Goal: Task Accomplishment & Management: Manage account settings

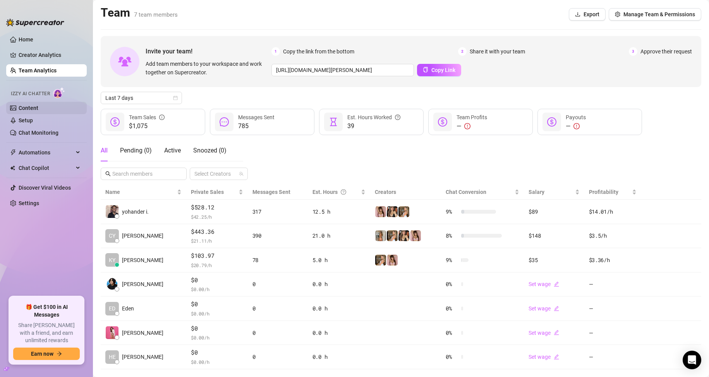
click at [38, 105] on link "Content" at bounding box center [29, 108] width 20 height 6
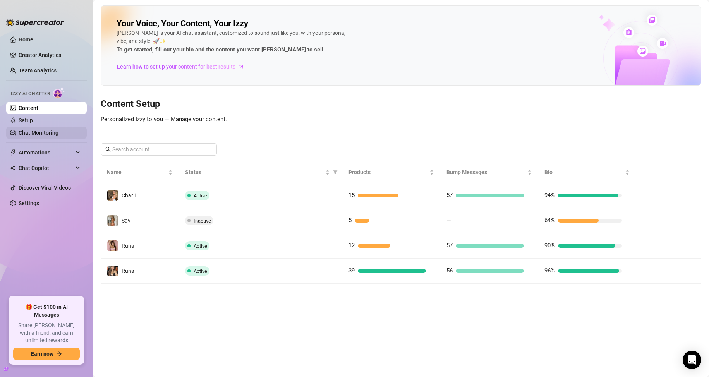
click at [49, 134] on link "Chat Monitoring" at bounding box center [39, 133] width 40 height 6
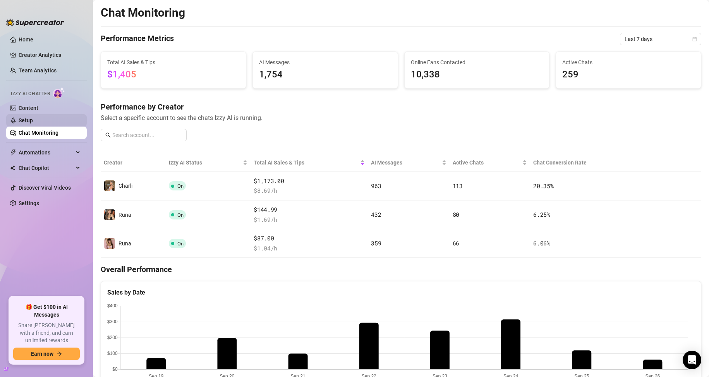
click at [21, 124] on link "Setup" at bounding box center [26, 120] width 14 height 6
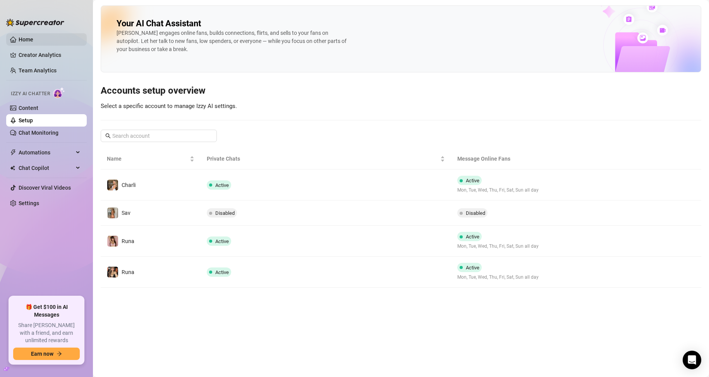
click at [33, 39] on link "Home" at bounding box center [26, 39] width 15 height 6
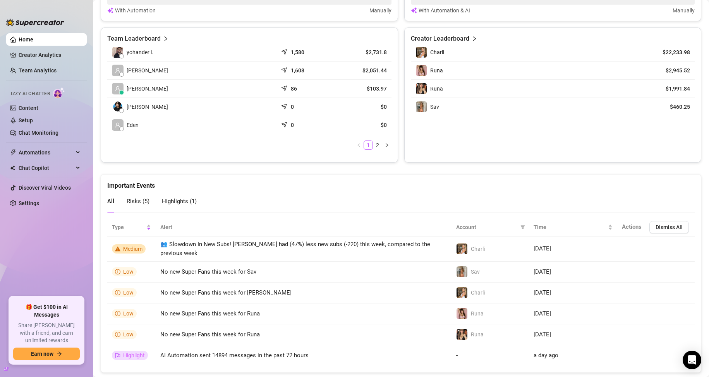
scroll to position [343, 0]
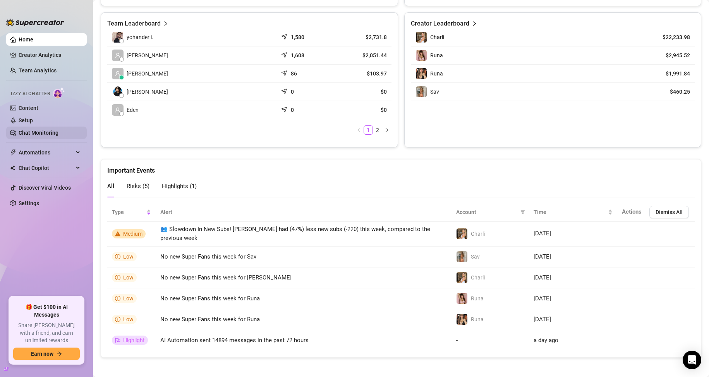
click at [41, 130] on link "Chat Monitoring" at bounding box center [39, 133] width 40 height 6
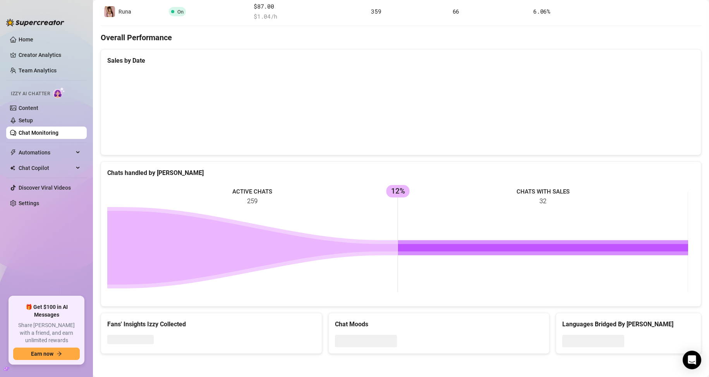
scroll to position [232, 0]
click at [33, 118] on link "Setup" at bounding box center [26, 120] width 14 height 6
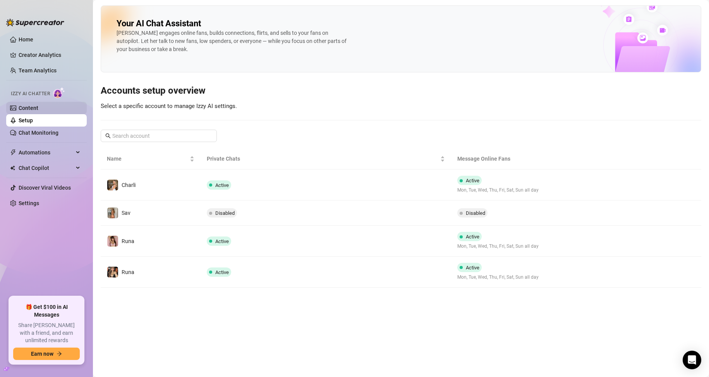
click at [38, 109] on link "Content" at bounding box center [29, 108] width 20 height 6
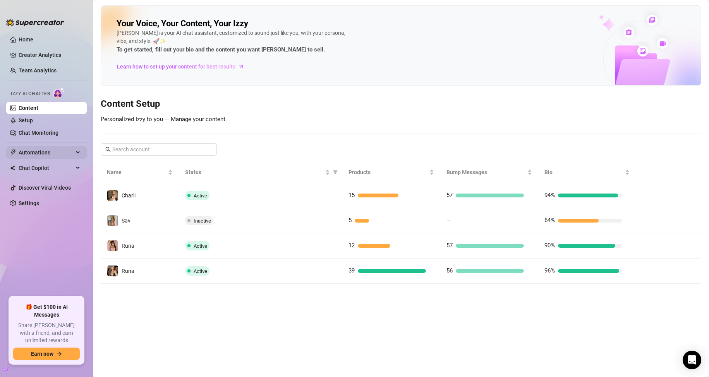
click at [40, 154] on span "Automations" at bounding box center [46, 152] width 55 height 12
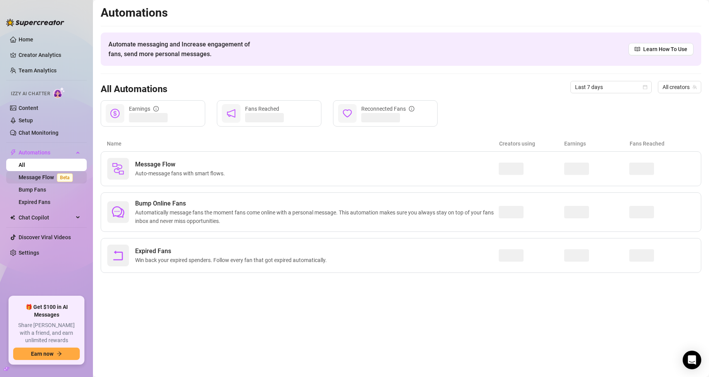
click at [43, 178] on link "Message Flow Beta" at bounding box center [47, 177] width 57 height 6
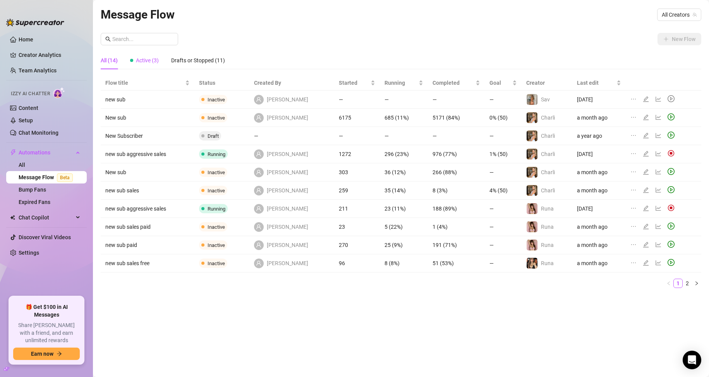
click at [136, 59] on span "Active (3)" at bounding box center [147, 60] width 23 height 6
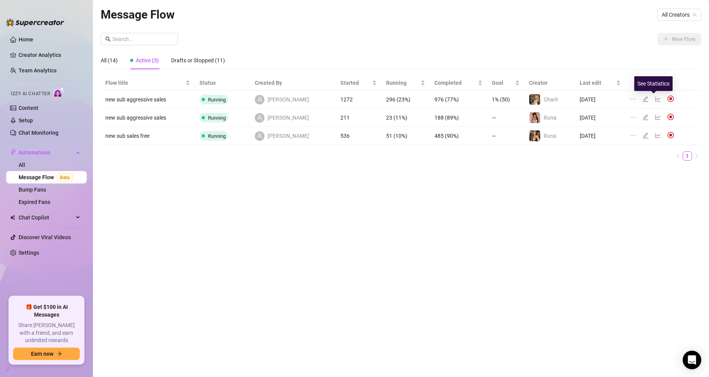
click at [655, 101] on icon "line-chart" at bounding box center [658, 99] width 6 height 6
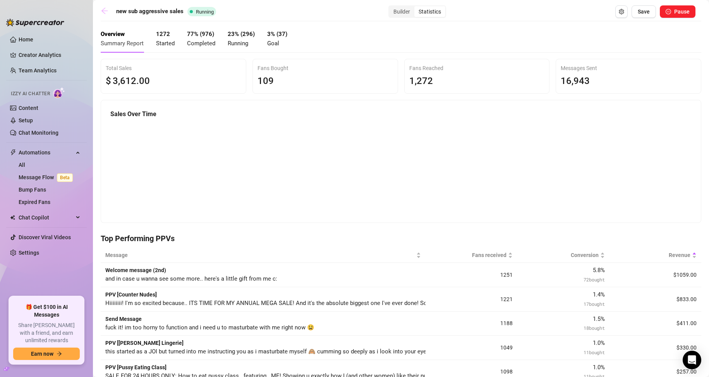
click at [108, 11] on icon "arrow-left" at bounding box center [105, 11] width 8 height 8
